Goal: Transaction & Acquisition: Purchase product/service

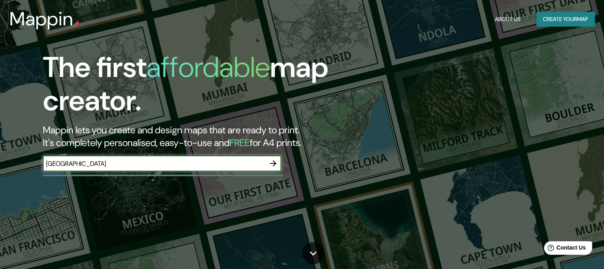
type input "[GEOGRAPHIC_DATA]"
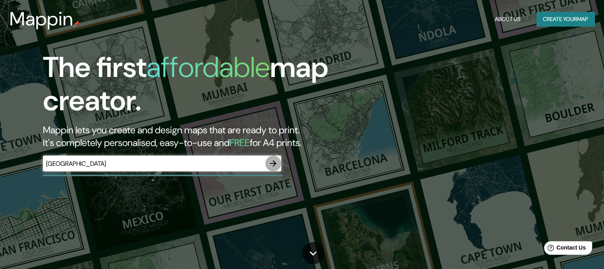
click at [272, 164] on icon "button" at bounding box center [273, 164] width 10 height 10
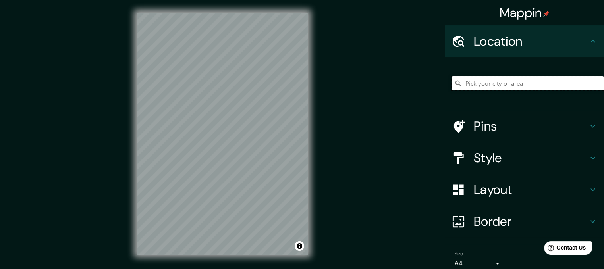
click at [481, 83] on input "Pick your city or area" at bounding box center [527, 83] width 152 height 14
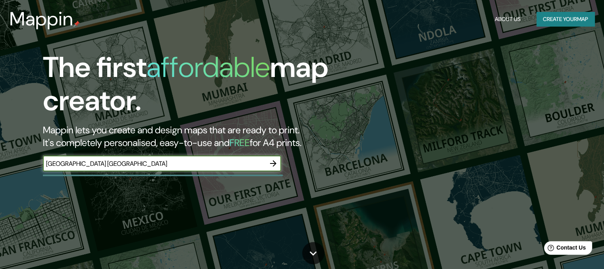
type input "[GEOGRAPHIC_DATA] [GEOGRAPHIC_DATA]"
click at [274, 165] on icon "button" at bounding box center [273, 163] width 6 height 6
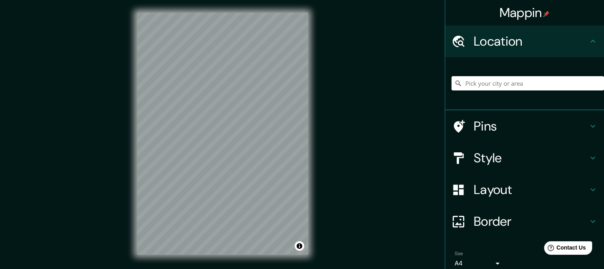
click at [570, 158] on h4 "Style" at bounding box center [531, 158] width 114 height 16
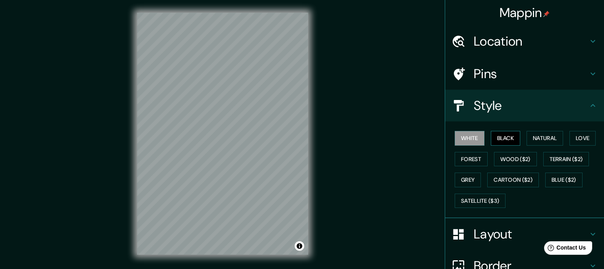
click at [499, 139] on button "Black" at bounding box center [506, 138] width 30 height 15
click at [540, 137] on button "Natural" at bounding box center [545, 138] width 37 height 15
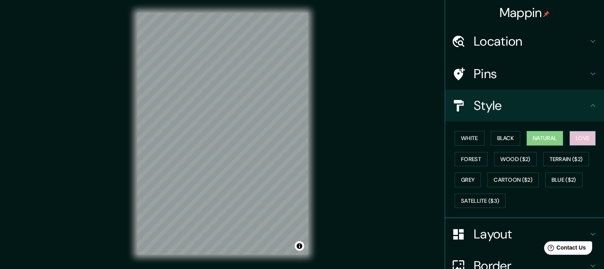
click at [580, 134] on button "Love" at bounding box center [582, 138] width 26 height 15
click at [465, 160] on button "Forest" at bounding box center [471, 159] width 33 height 15
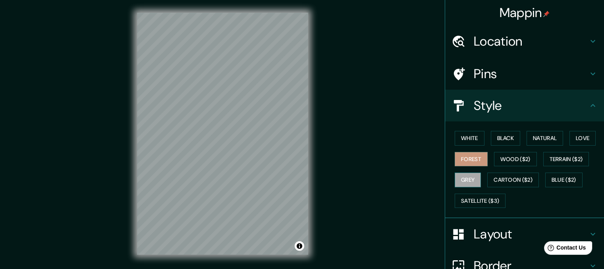
click at [467, 177] on button "Grey" at bounding box center [468, 180] width 26 height 15
click at [534, 135] on button "Natural" at bounding box center [545, 138] width 37 height 15
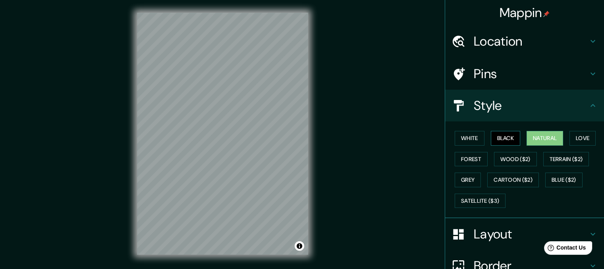
click at [507, 139] on button "Black" at bounding box center [506, 138] width 30 height 15
click at [532, 139] on button "Natural" at bounding box center [545, 138] width 37 height 15
click at [588, 42] on icon at bounding box center [593, 42] width 10 height 10
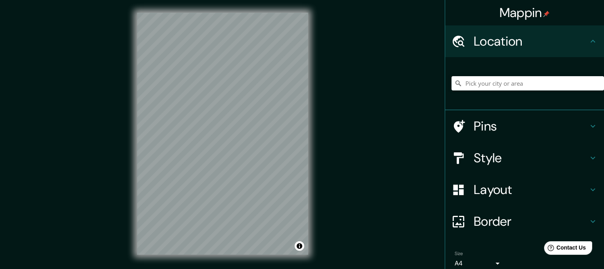
click at [588, 42] on icon at bounding box center [593, 42] width 10 height 10
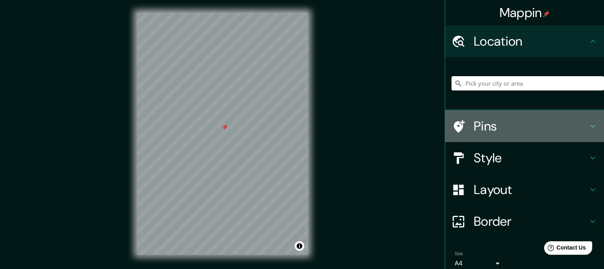
click at [564, 123] on h4 "Pins" at bounding box center [531, 126] width 114 height 16
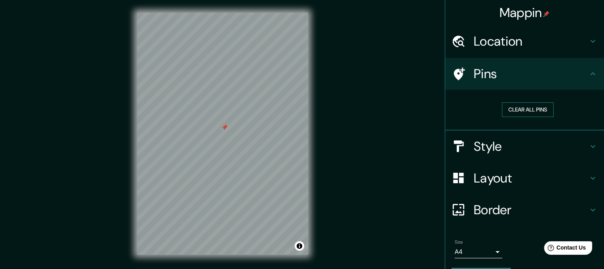
click at [533, 113] on button "Clear all pins" at bounding box center [528, 109] width 52 height 15
click at [556, 147] on h4 "Style" at bounding box center [531, 147] width 114 height 16
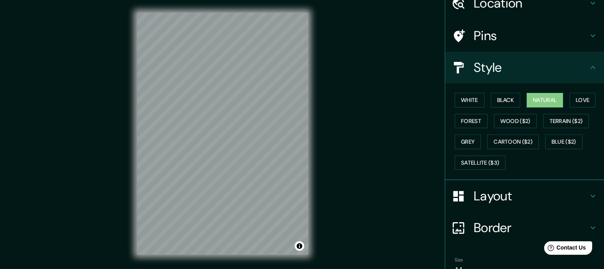
scroll to position [78, 0]
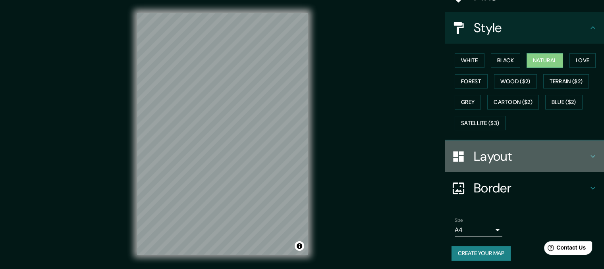
click at [560, 158] on h4 "Layout" at bounding box center [531, 157] width 114 height 16
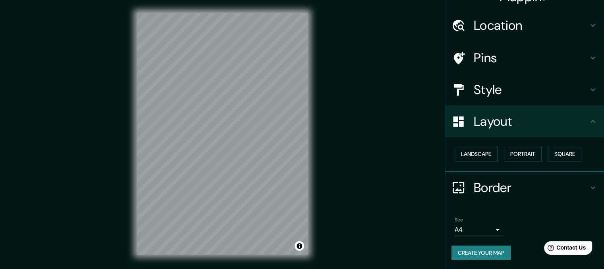
scroll to position [16, 0]
click at [476, 154] on button "Landscape" at bounding box center [476, 154] width 43 height 15
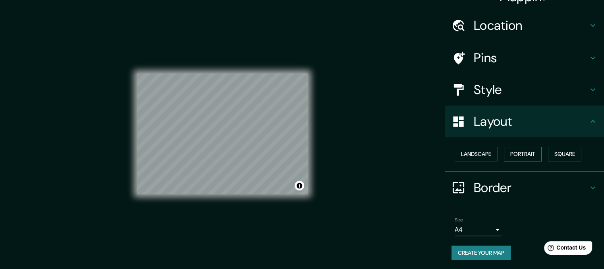
click at [515, 152] on button "Portrait" at bounding box center [523, 154] width 38 height 15
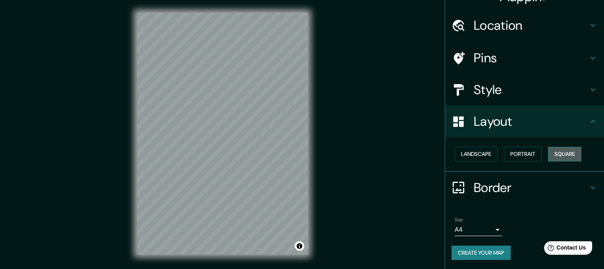
click at [551, 154] on button "Square" at bounding box center [564, 154] width 33 height 15
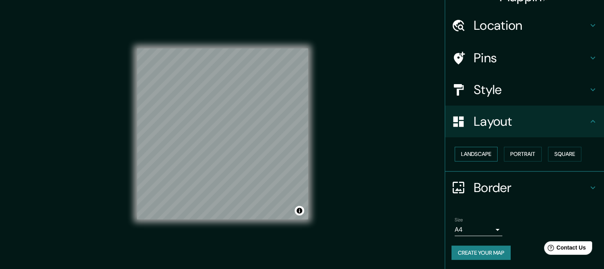
click at [480, 156] on button "Landscape" at bounding box center [476, 154] width 43 height 15
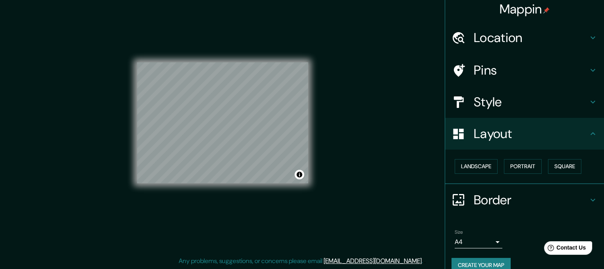
scroll to position [0, 0]
